Goal: Find specific page/section: Find specific page/section

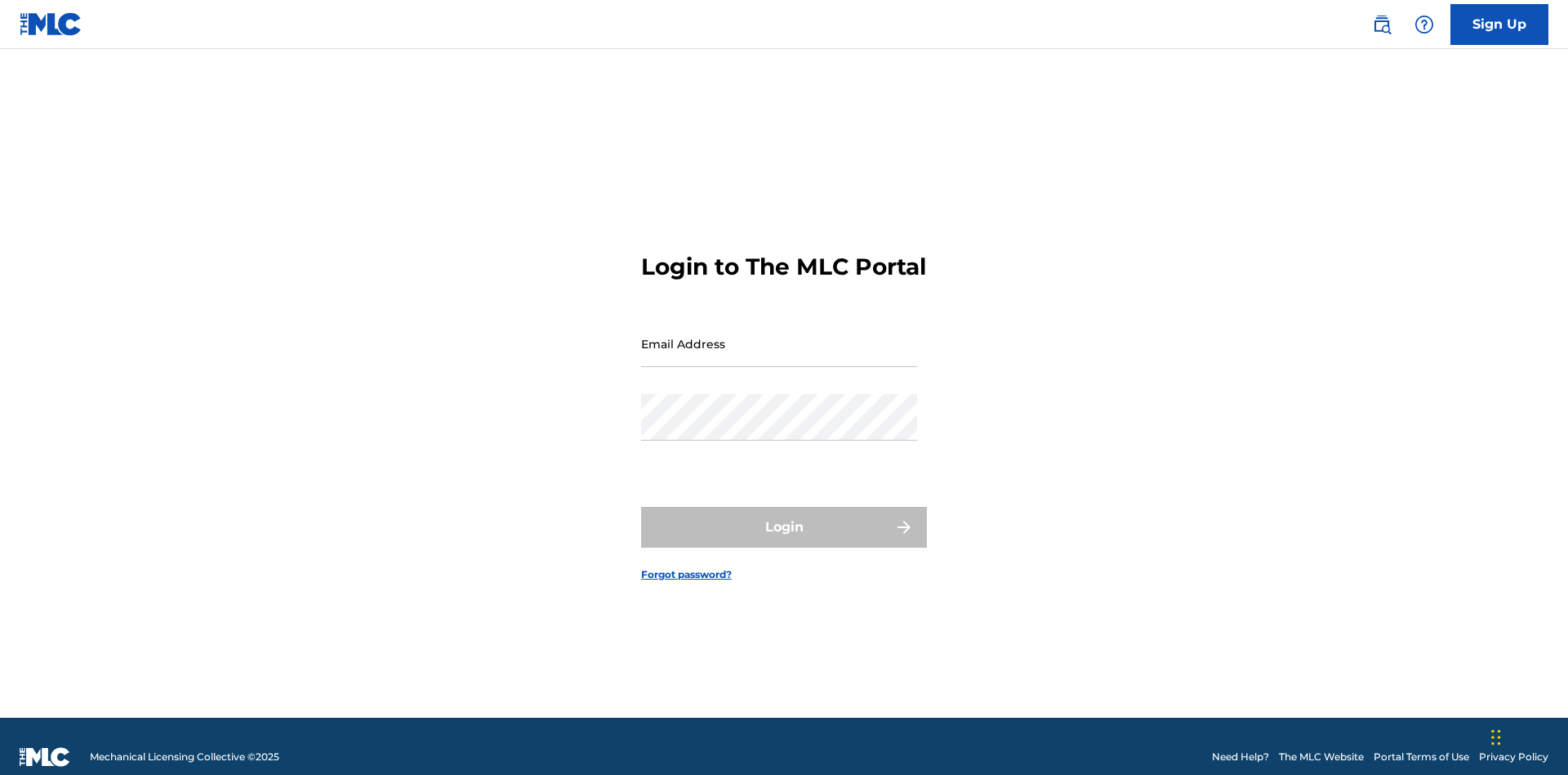
scroll to position [21, 0]
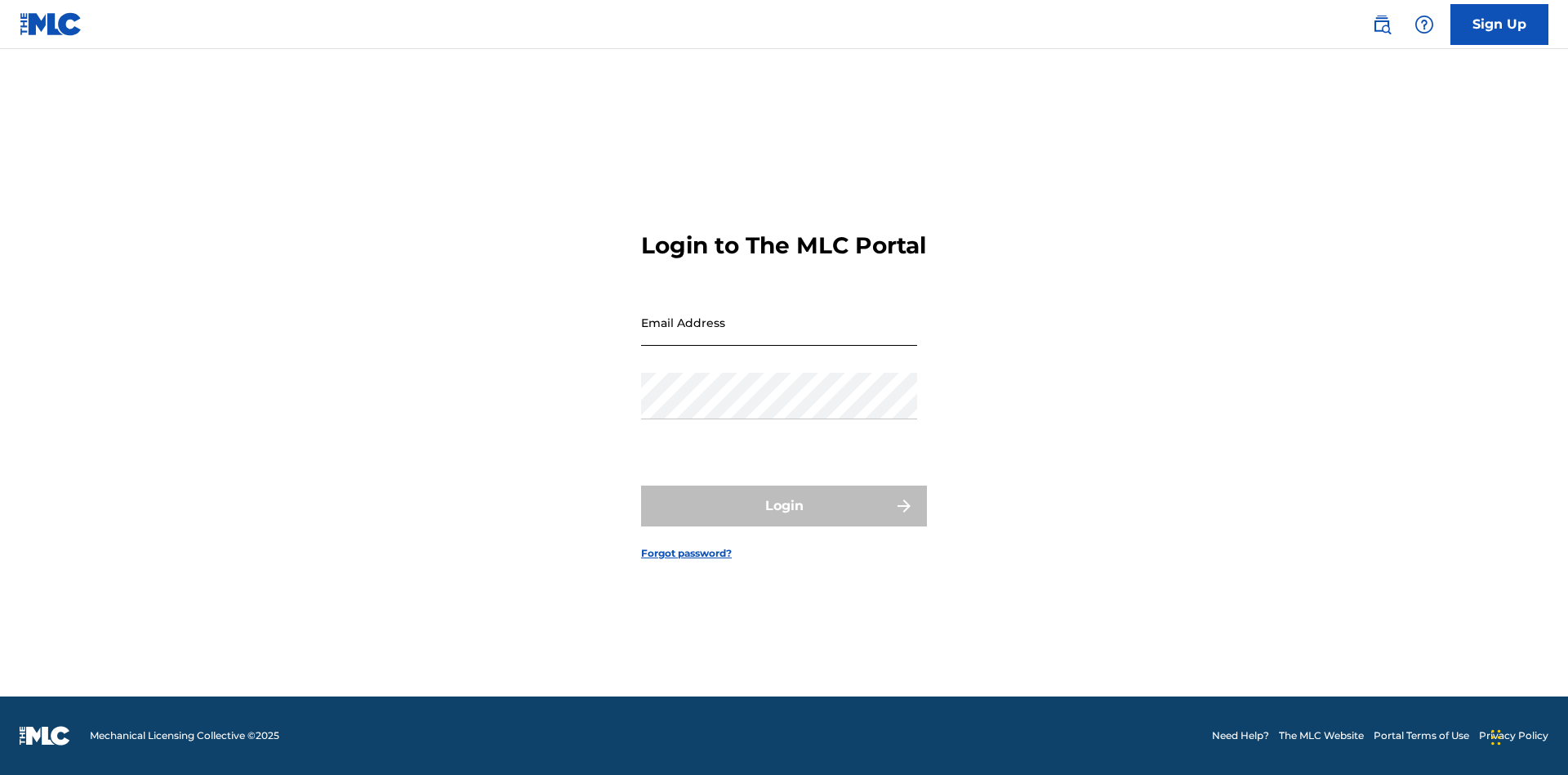
click at [780, 336] on input "Email Address" at bounding box center [779, 322] width 276 height 47
type input "Duke.McTesterson@gmail.com"
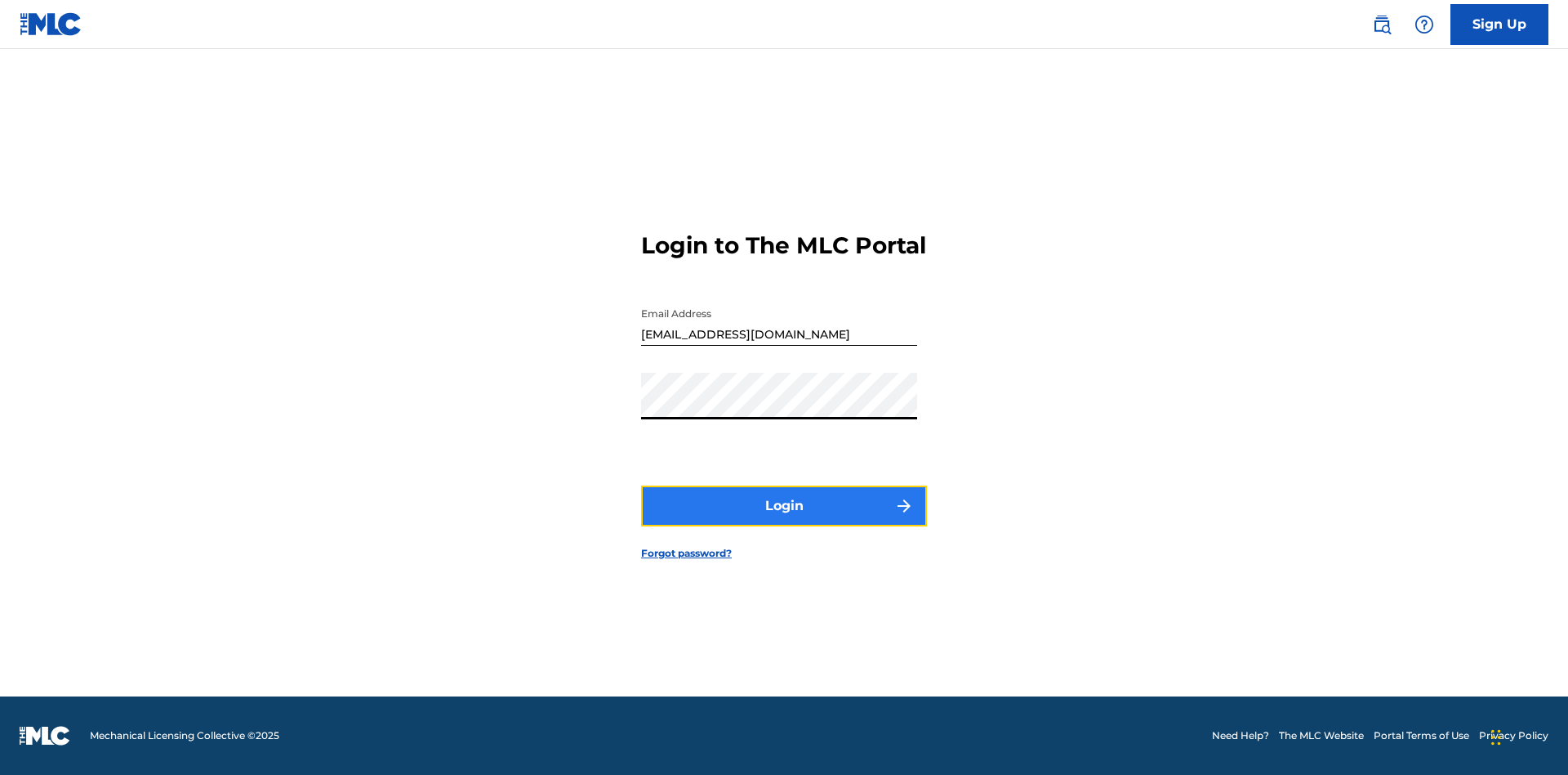
click at [784, 520] on button "Login" at bounding box center [784, 505] width 286 height 41
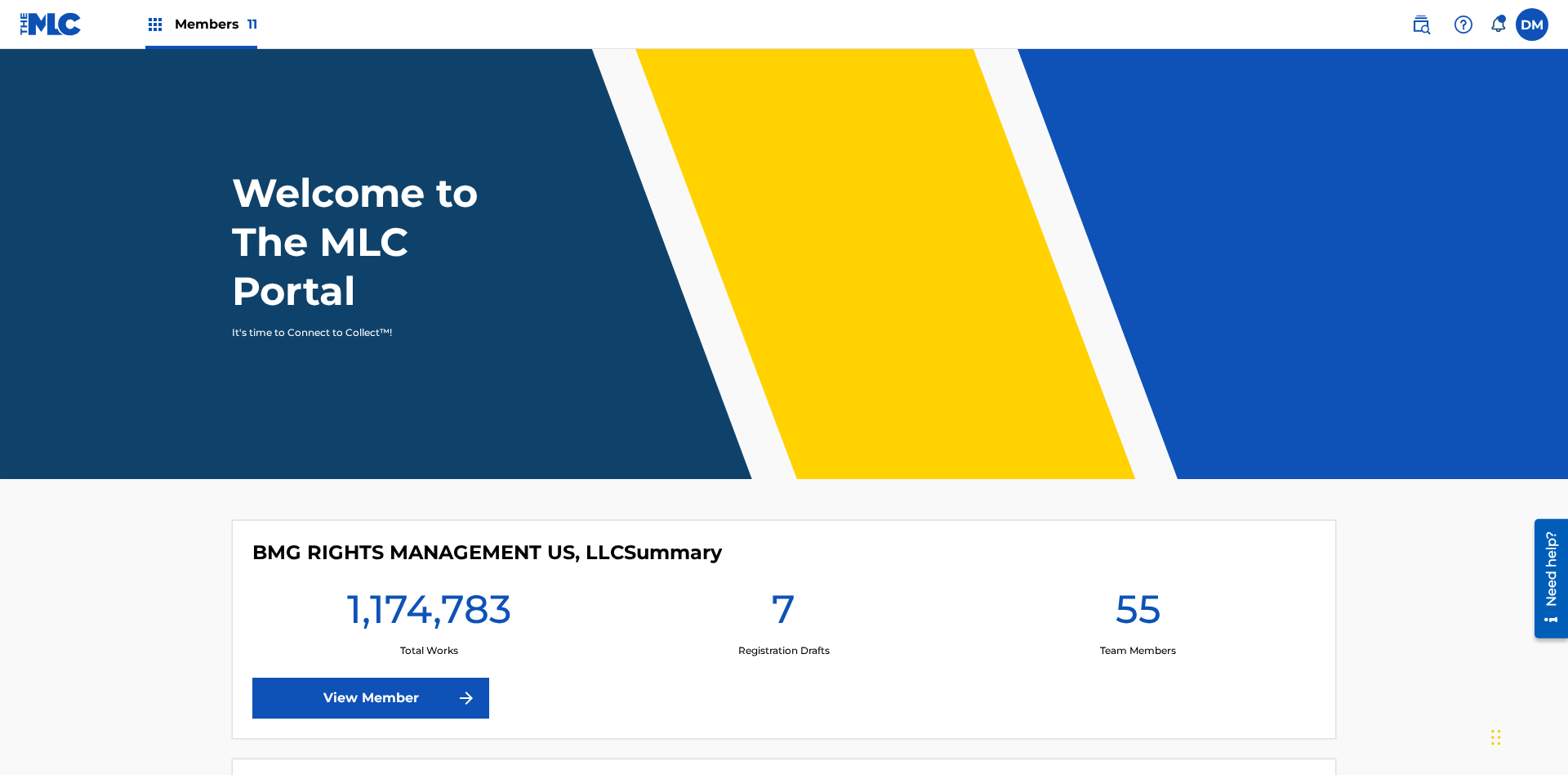
click at [201, 24] on span "Members 11" at bounding box center [216, 24] width 83 height 19
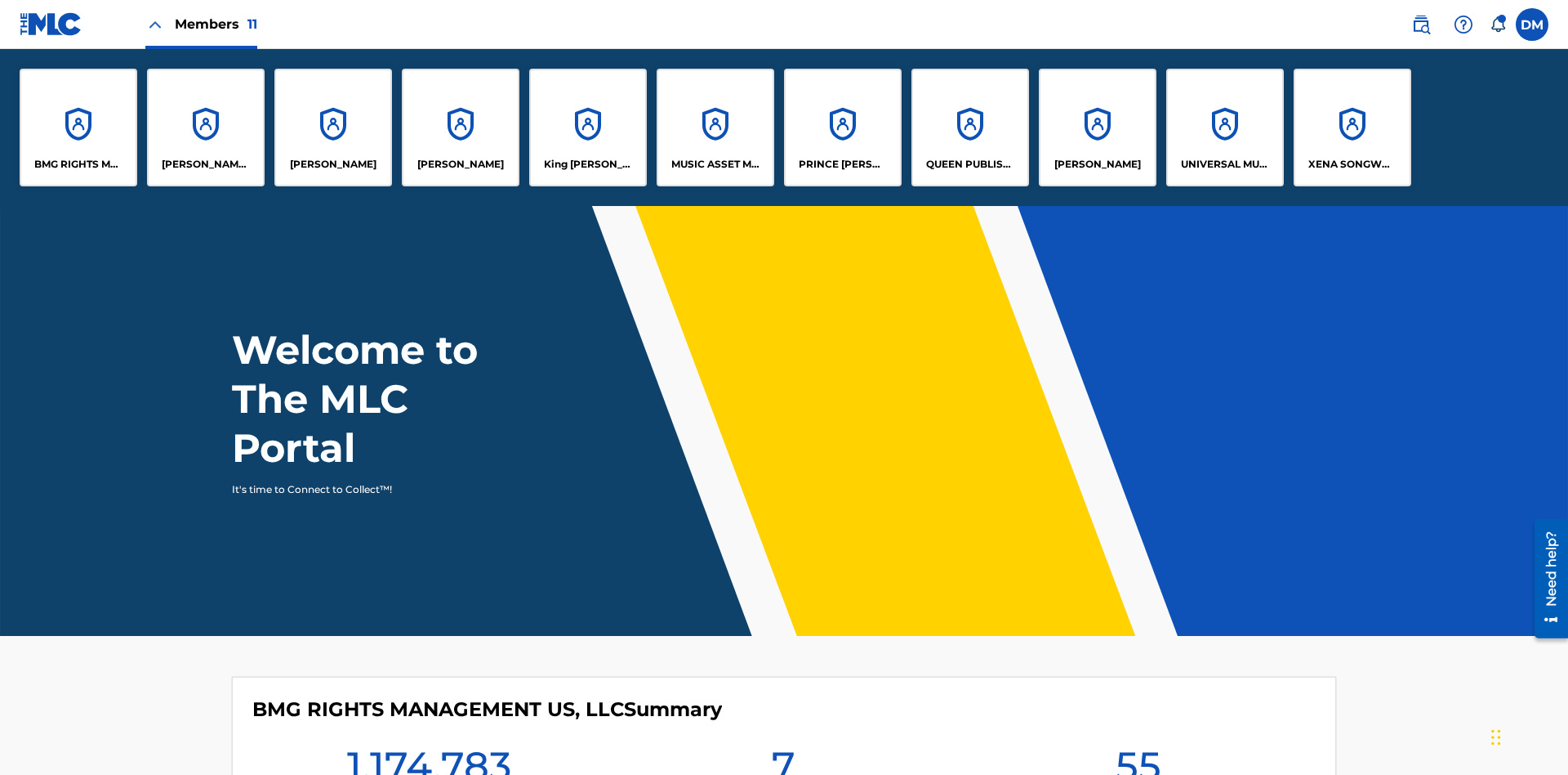
scroll to position [59, 0]
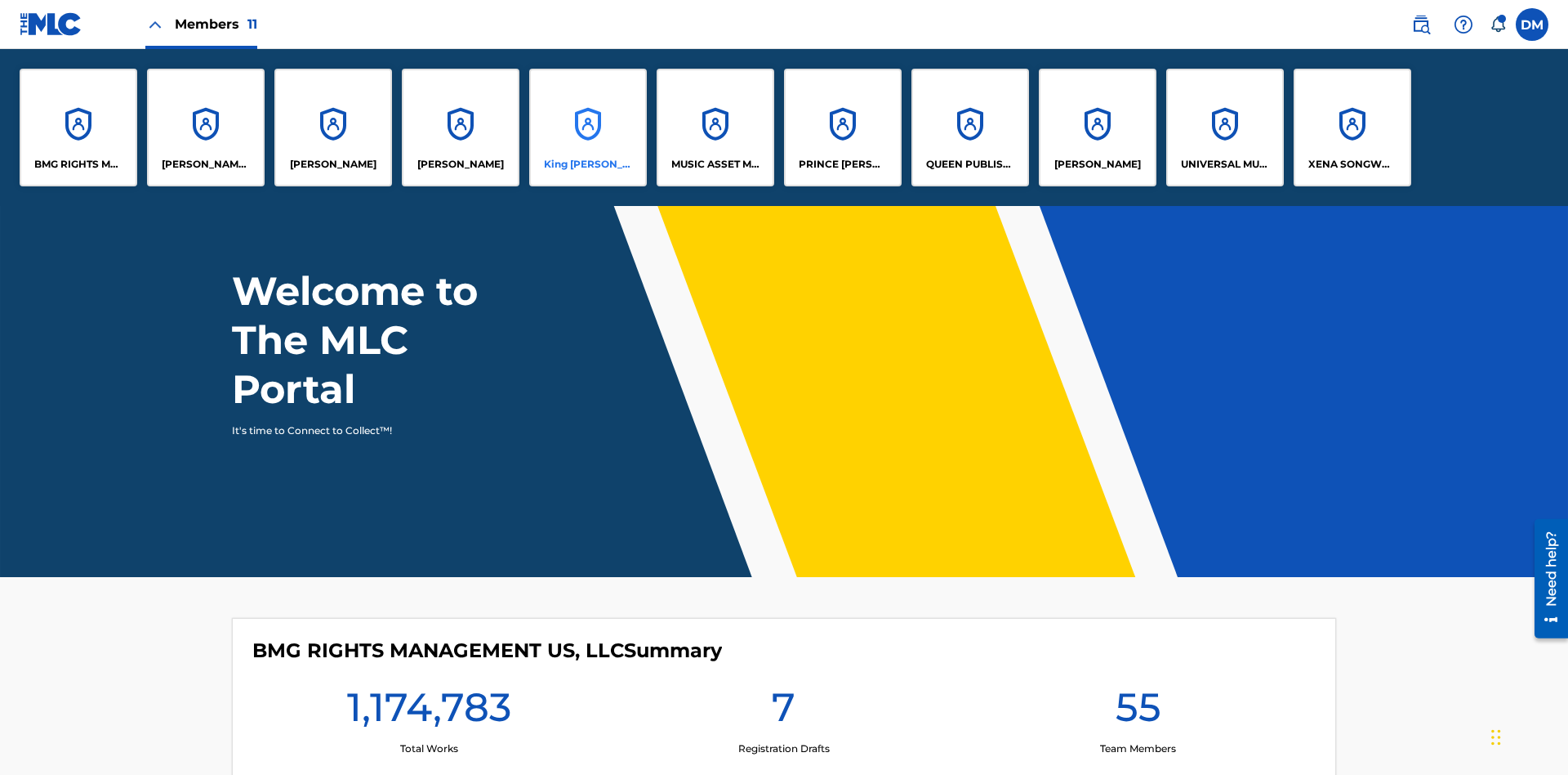
click at [587, 164] on p "King McTesterson" at bounding box center [587, 164] width 89 height 15
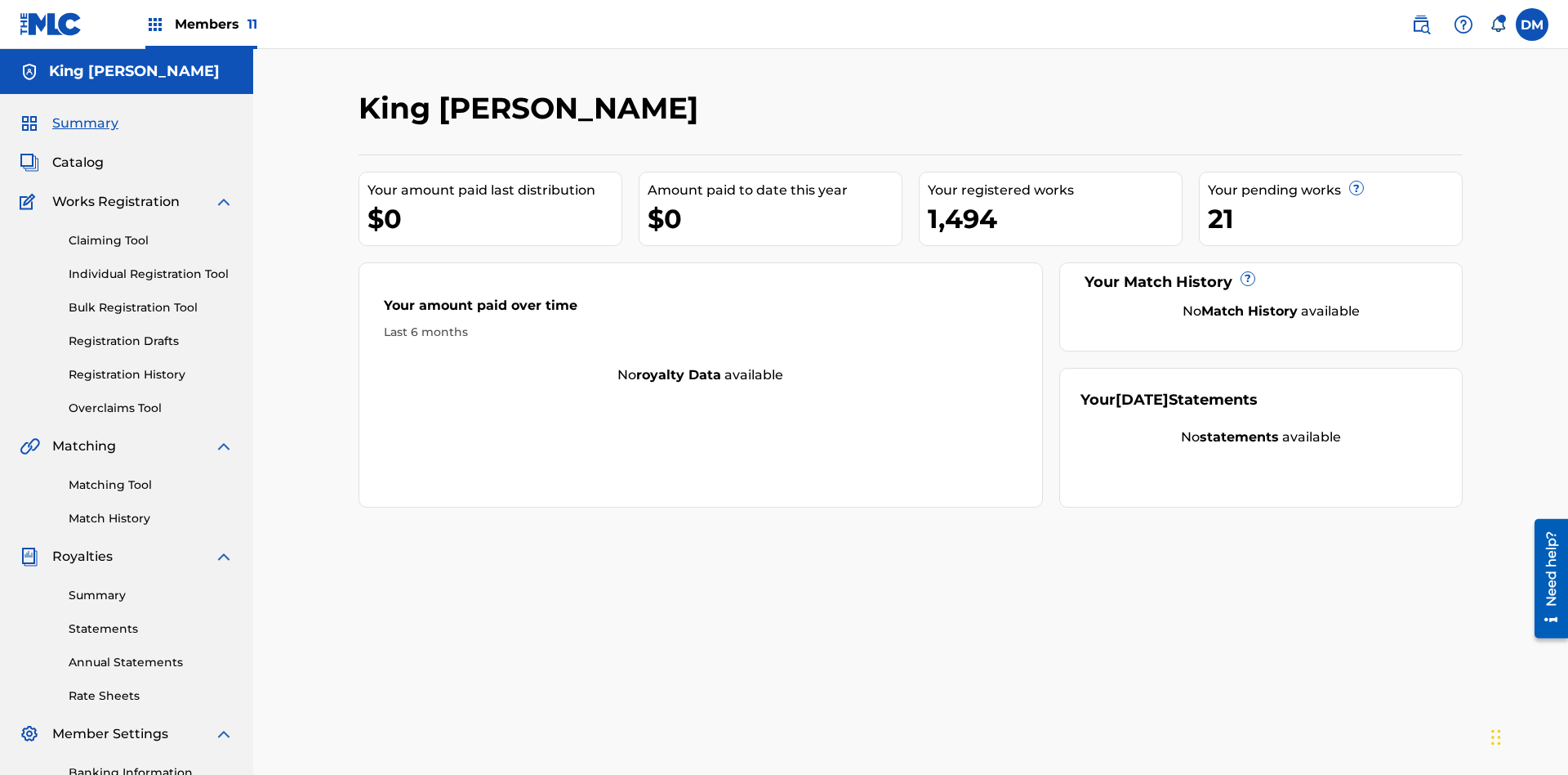
scroll to position [55, 0]
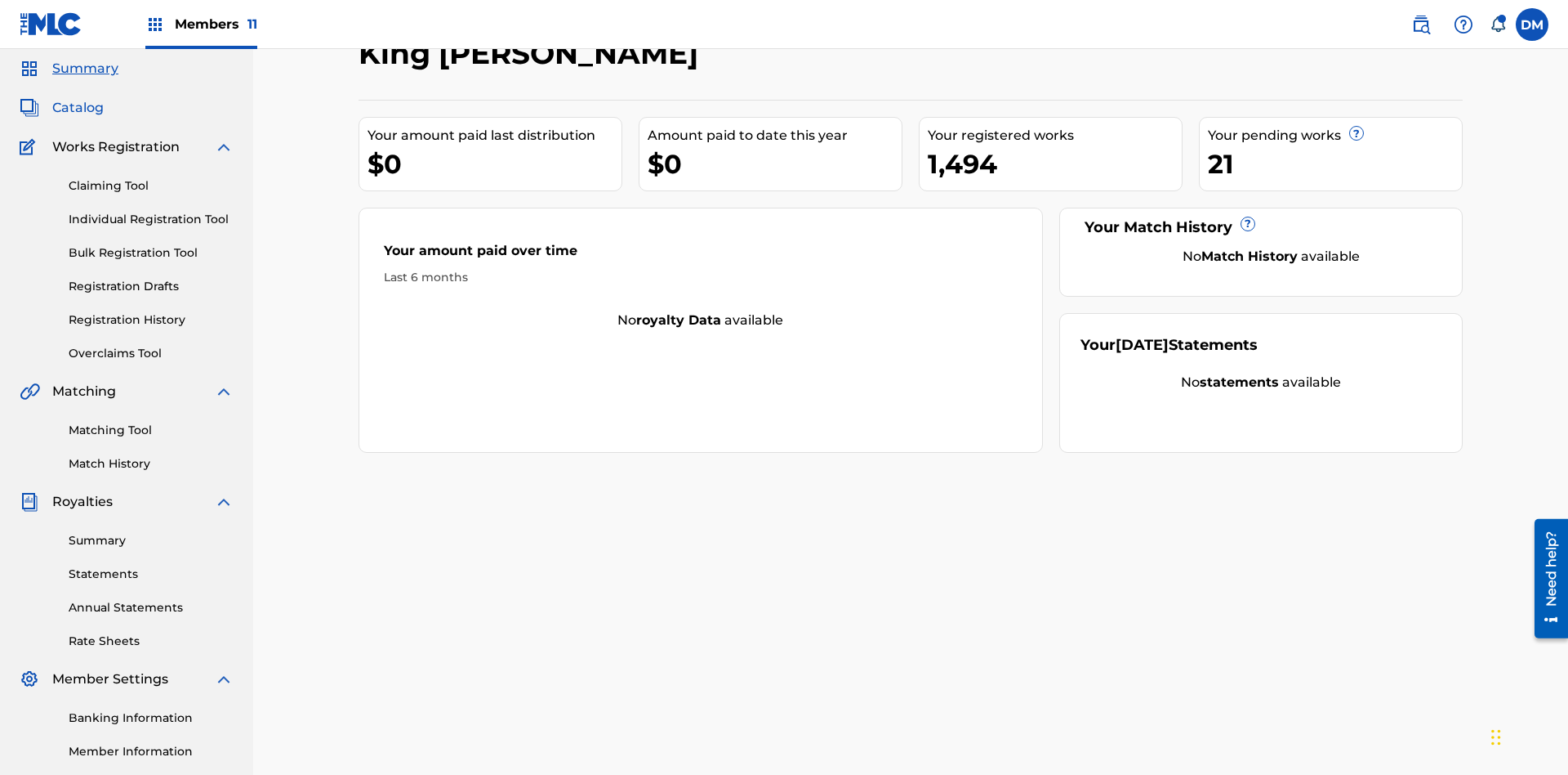
click at [78, 108] on span "Catalog" at bounding box center [79, 108] width 52 height 20
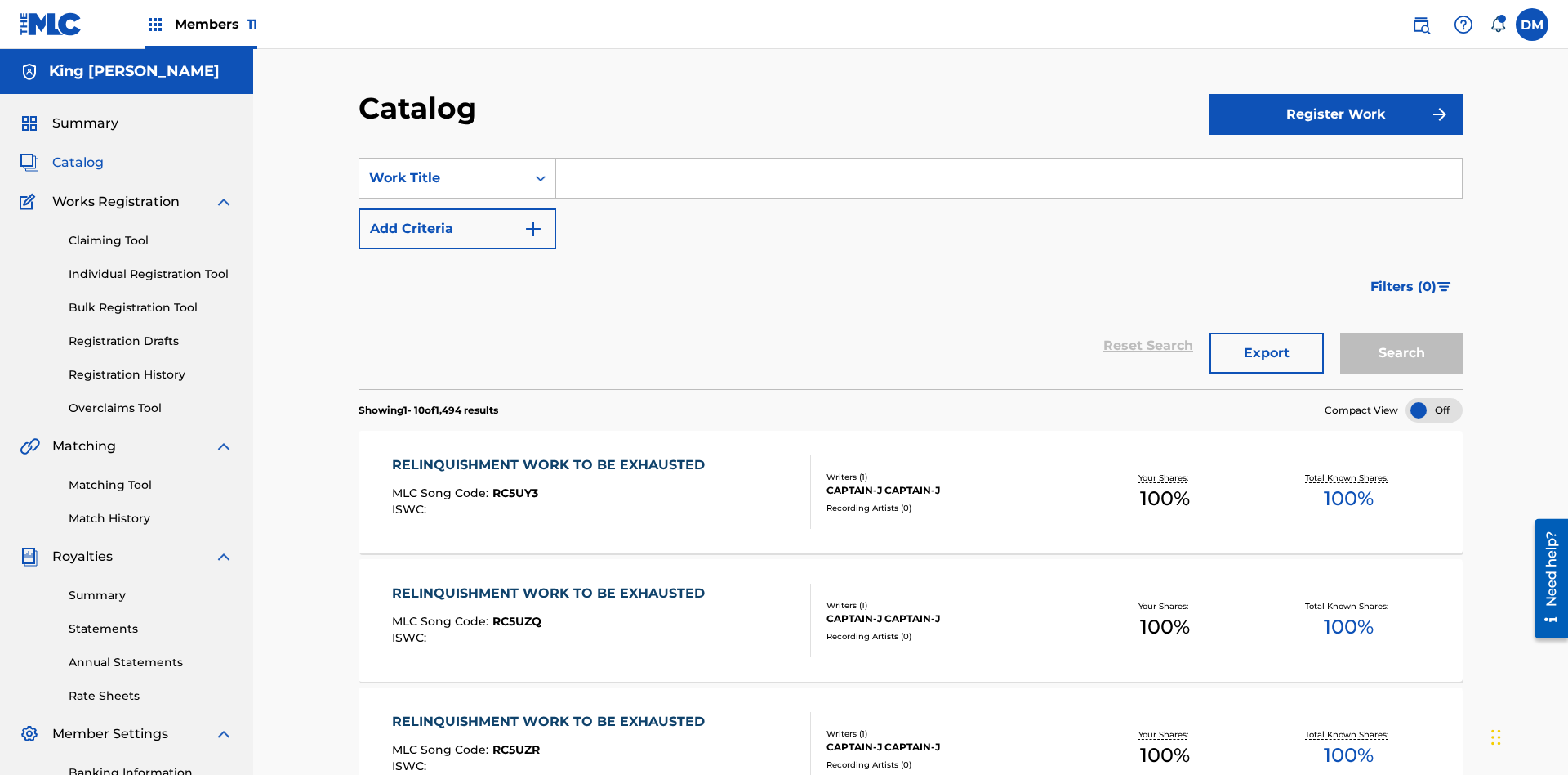
scroll to position [300, 0]
